Goal: Information Seeking & Learning: Learn about a topic

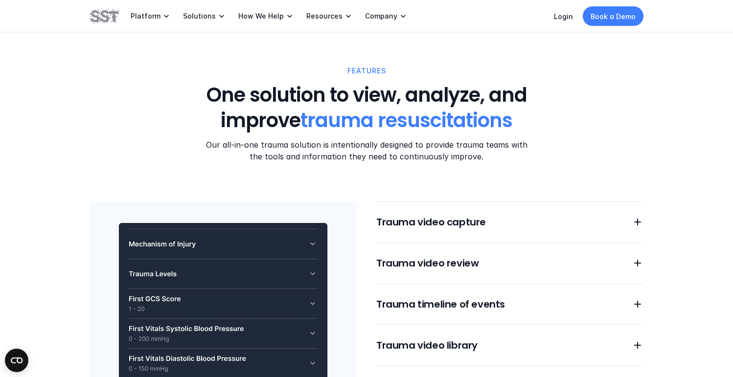
scroll to position [820, 0]
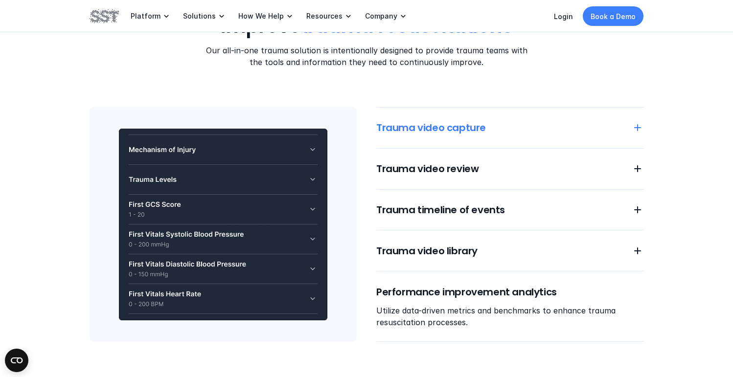
click at [489, 130] on h6 "Trauma video capture" at bounding box center [498, 128] width 244 height 14
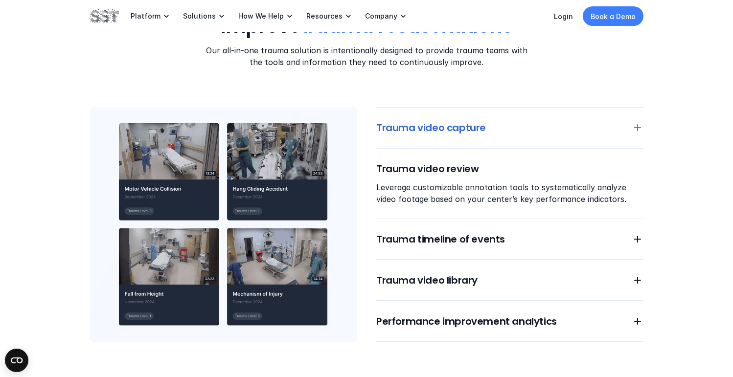
click at [445, 125] on h6 "Trauma video capture" at bounding box center [498, 128] width 244 height 14
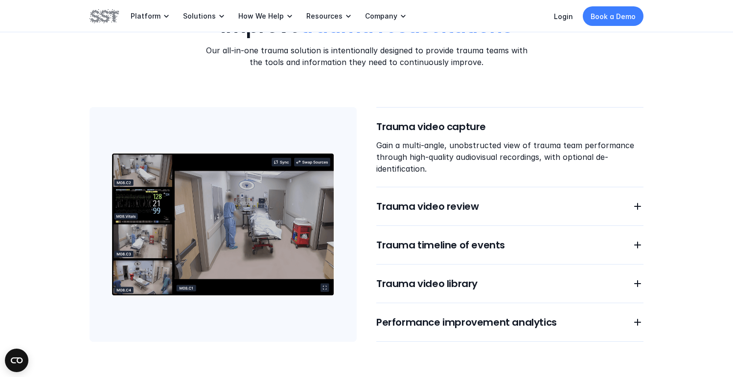
click at [424, 212] on div "Trauma video capture Gain a multi-angle, unobstructed view of trauma team perfo…" at bounding box center [509, 224] width 267 height 235
click at [429, 210] on h6 "Trauma video review" at bounding box center [498, 207] width 244 height 14
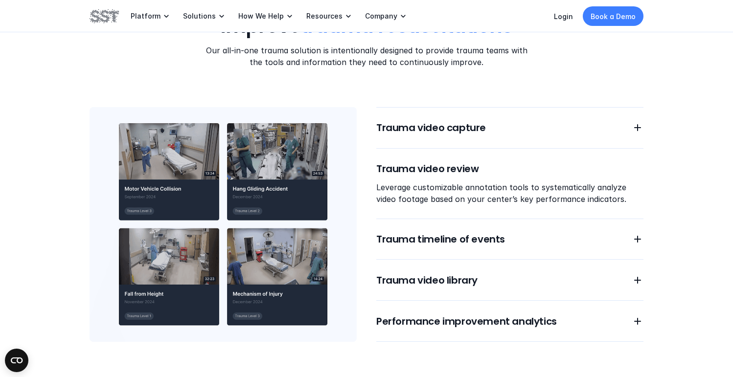
click at [261, 181] on img at bounding box center [223, 224] width 267 height 235
click at [241, 196] on img at bounding box center [223, 224] width 267 height 235
click at [128, 183] on img at bounding box center [223, 224] width 267 height 235
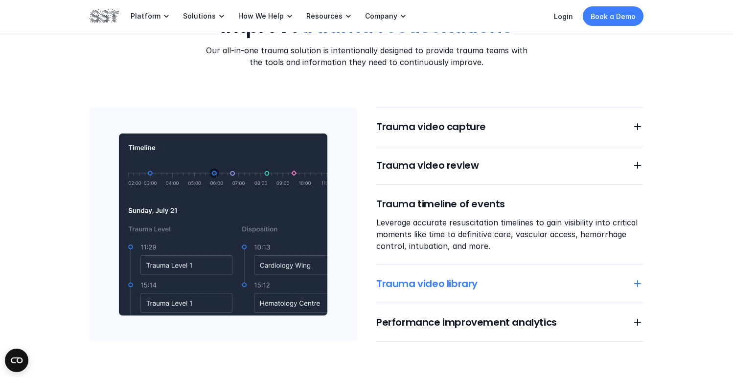
click at [444, 288] on h6 "Trauma video library" at bounding box center [498, 284] width 244 height 14
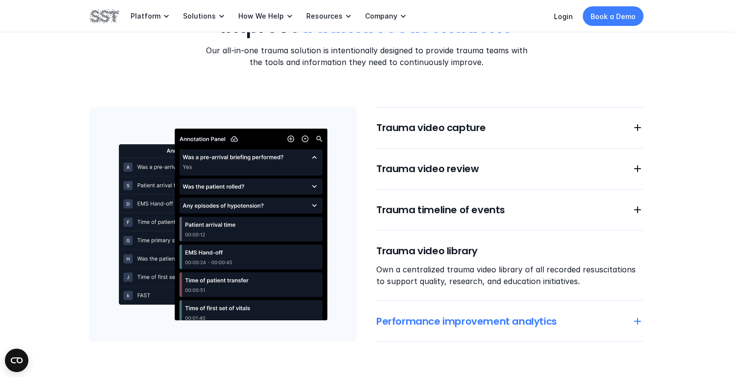
click at [443, 316] on h6 "Performance improvement analytics" at bounding box center [498, 322] width 244 height 14
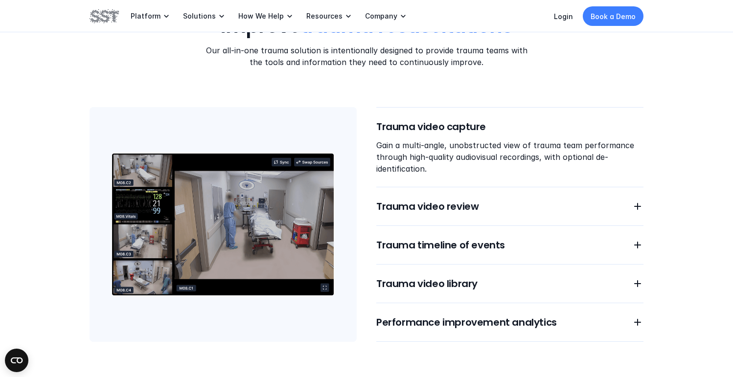
click at [413, 220] on div "Trauma video capture Gain a multi-angle, unobstructed view of trauma team perfo…" at bounding box center [509, 224] width 267 height 235
click at [419, 205] on h6 "Trauma video review" at bounding box center [498, 207] width 244 height 14
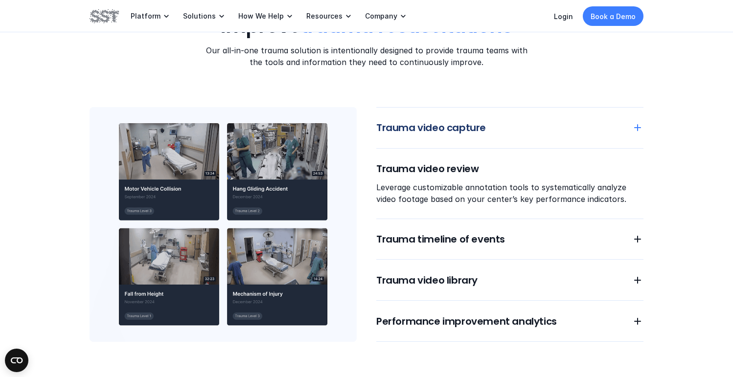
click at [458, 129] on h6 "Trauma video capture" at bounding box center [498, 128] width 244 height 14
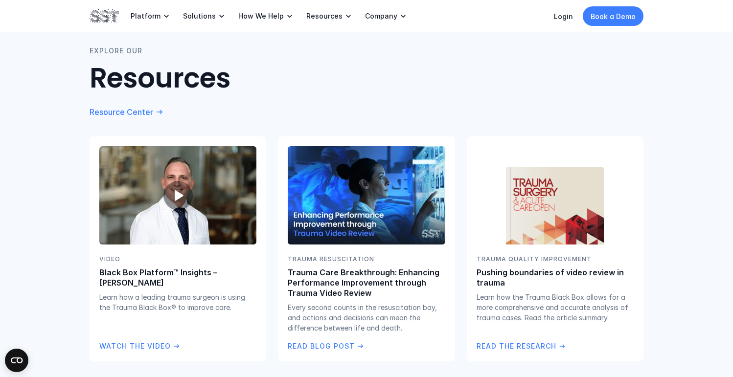
scroll to position [1766, 0]
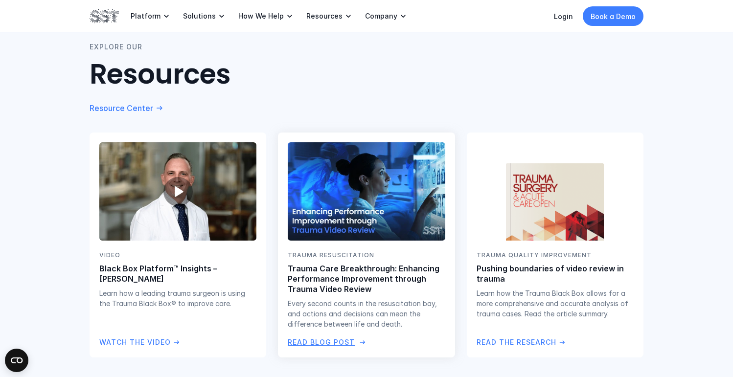
click at [324, 256] on div "TRAUMA [MEDICAL_DATA] Trauma Care Breakthrough: Enhancing Performance Improveme…" at bounding box center [366, 290] width 157 height 79
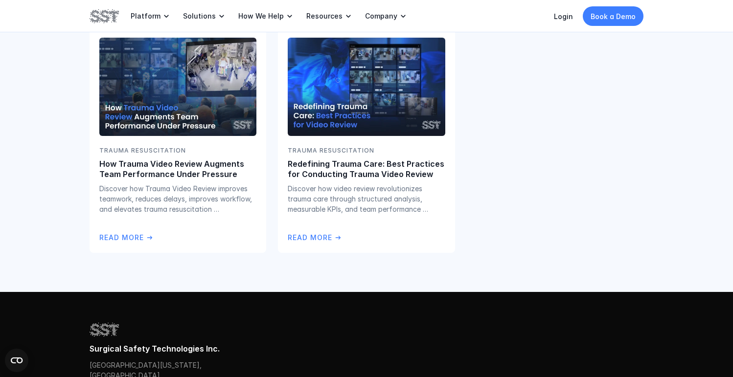
scroll to position [2127, 0]
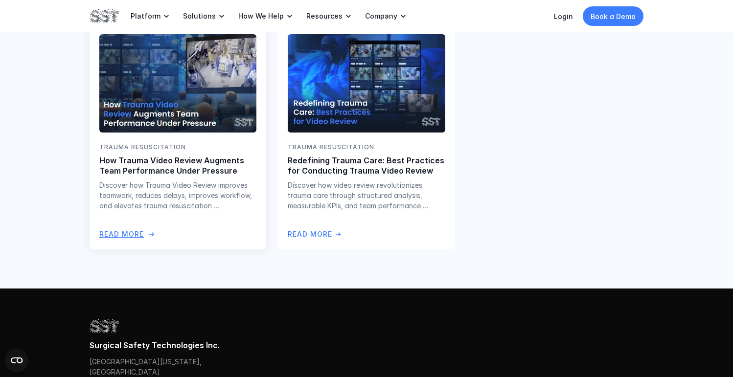
click at [157, 94] on img at bounding box center [178, 83] width 160 height 100
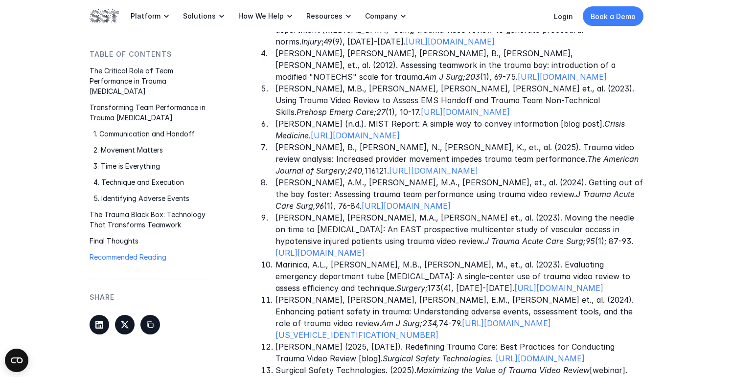
scroll to position [2249, 0]
